Goal: Use online tool/utility: Utilize a website feature to perform a specific function

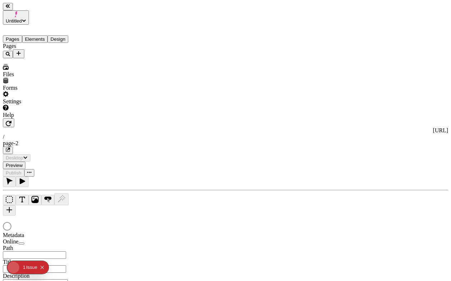
type input "/page-2"
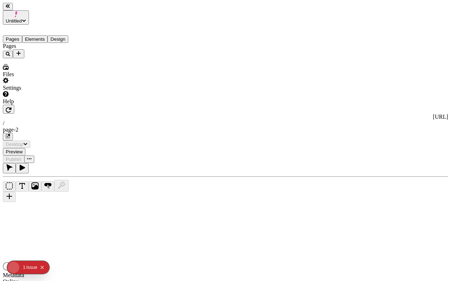
type input "/page-2"
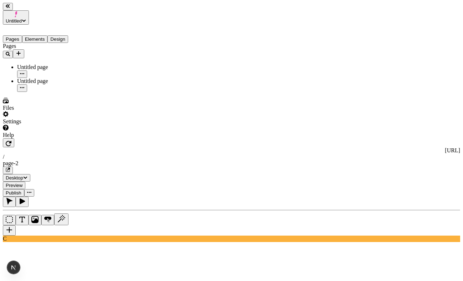
drag, startPoint x: 388, startPoint y: 27, endPoint x: 415, endPoint y: 28, distance: 27.5
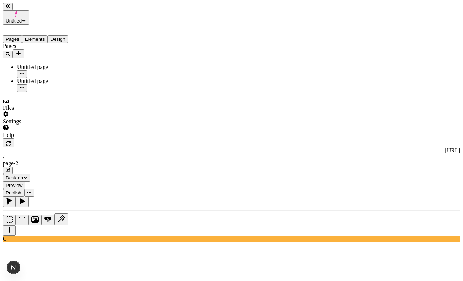
drag, startPoint x: 390, startPoint y: 26, endPoint x: 374, endPoint y: 26, distance: 15.3
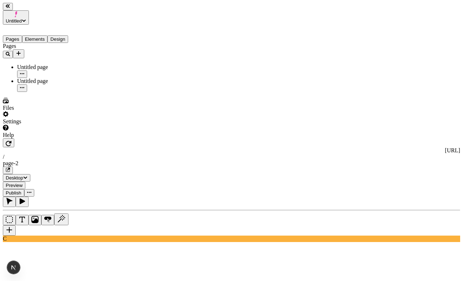
drag, startPoint x: 435, startPoint y: 25, endPoint x: 432, endPoint y: 25, distance: 3.6
drag, startPoint x: 394, startPoint y: 29, endPoint x: 411, endPoint y: 26, distance: 17.3
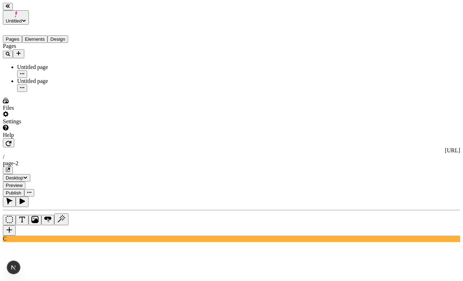
drag, startPoint x: 394, startPoint y: 24, endPoint x: 433, endPoint y: 24, distance: 38.9
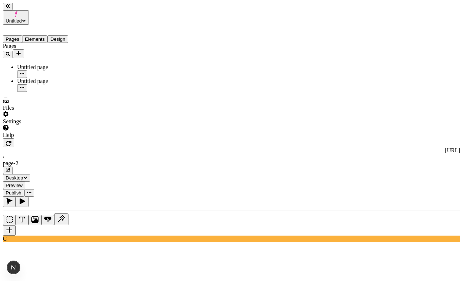
drag, startPoint x: 423, startPoint y: 46, endPoint x: 405, endPoint y: 14, distance: 36.6
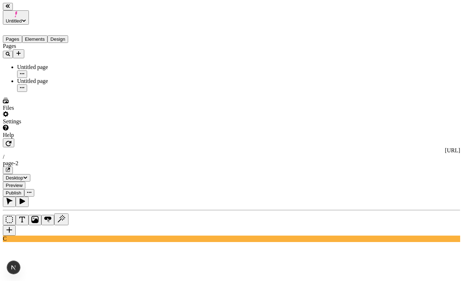
type input "/page-2"
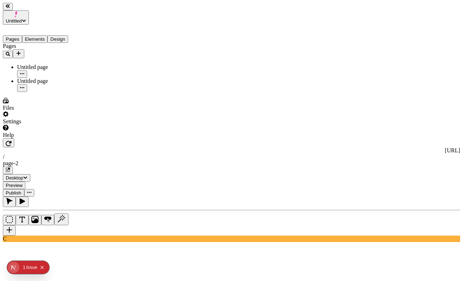
type textarea "a button that says "hello""
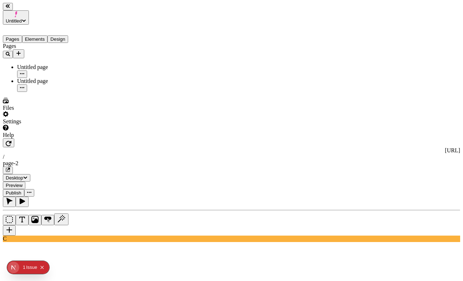
type textarea "it should say "goodbye" actually"
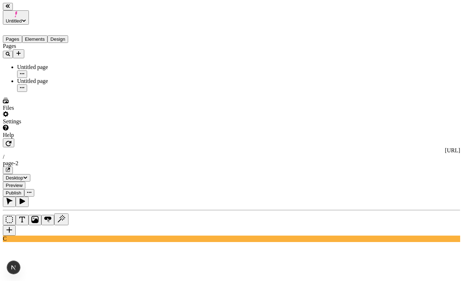
type textarea "a button that says "hi""
type textarea "it s"
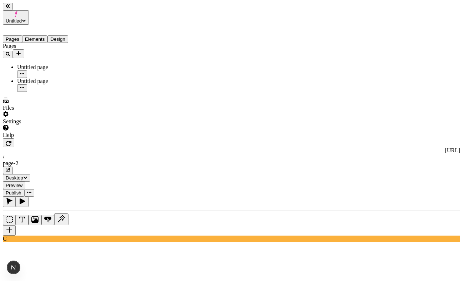
type textarea "a button"
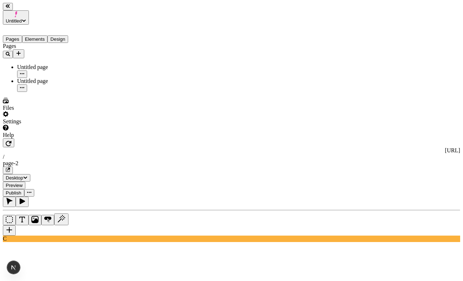
type textarea "a. butt"
type textarea "a"
type textarea "a button that says "hello""
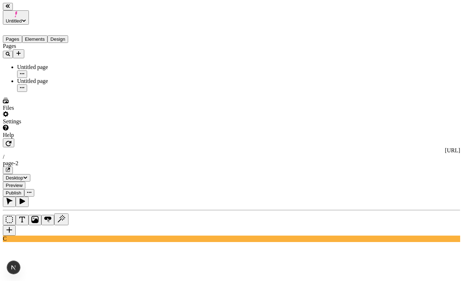
type textarea "a button that says "hello""
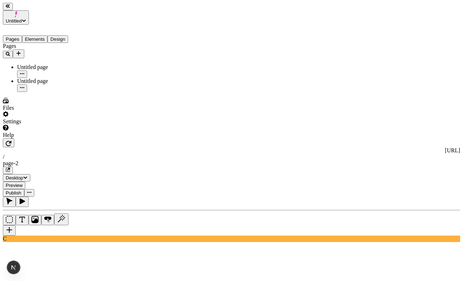
type textarea "it should say "joseph""
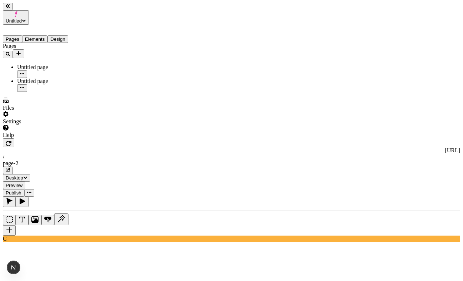
type textarea "it should say "boop""
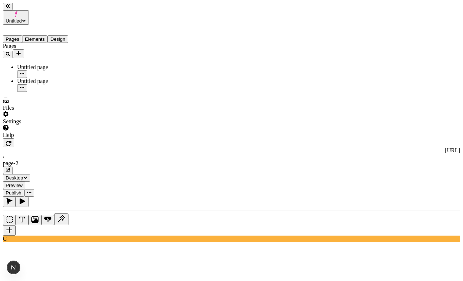
type textarea "a button that says "colton""
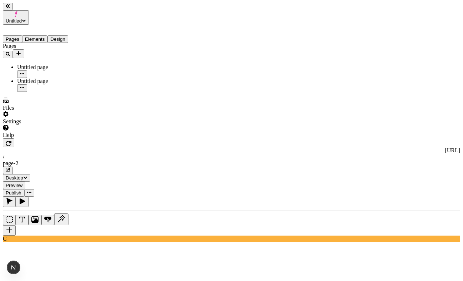
type textarea "b"
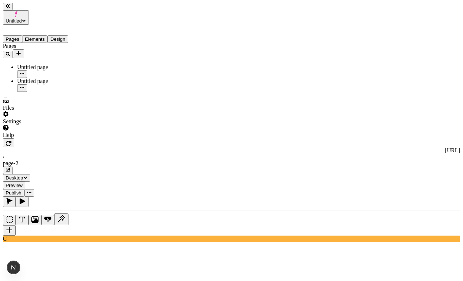
type textarea "say "andrew""
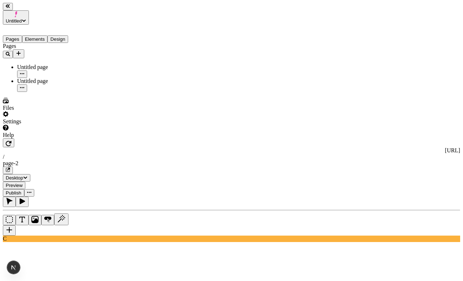
drag, startPoint x: 411, startPoint y: 268, endPoint x: 406, endPoint y: 271, distance: 5.6
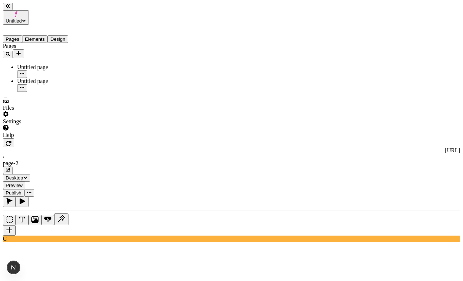
type textarea "two buttons"
